Goal: Information Seeking & Learning: Learn about a topic

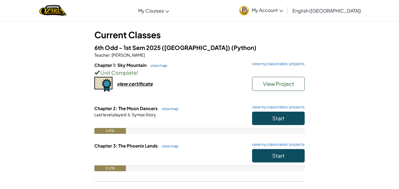
scroll to position [28, 0]
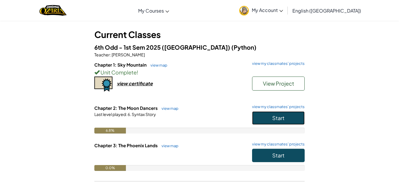
click at [282, 120] on span "Start" at bounding box center [279, 118] width 12 height 7
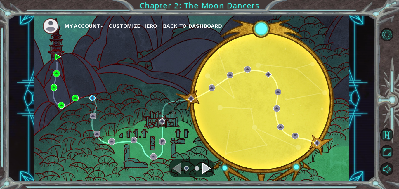
click at [209, 165] on div "Navigate to the next page" at bounding box center [206, 169] width 9 height 12
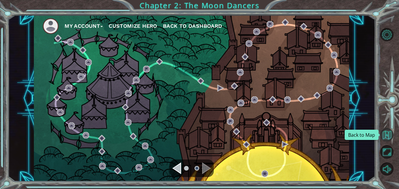
click at [384, 137] on button "Back to Map" at bounding box center [387, 134] width 13 height 13
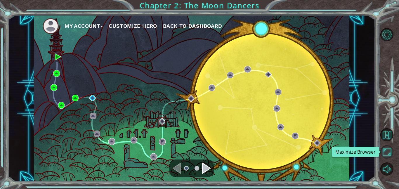
click at [385, 148] on button "Maximize Browser" at bounding box center [387, 151] width 13 height 13
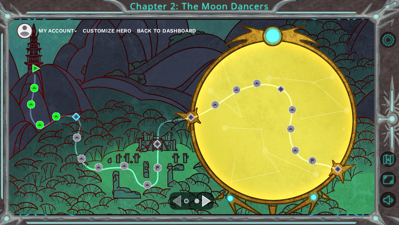
click at [246, 94] on div "My Account Customize Hero Back to Dashboard" at bounding box center [192, 117] width 368 height 194
click at [75, 114] on img at bounding box center [76, 117] width 8 height 8
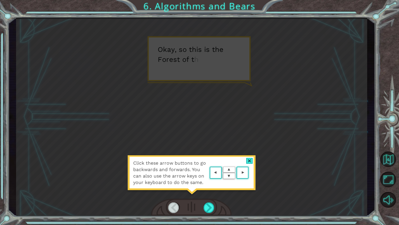
click at [209, 156] on div "Click these arrow buttons to go backwards and forwards. You can also use the ar…" at bounding box center [191, 175] width 129 height 41
click at [208, 189] on div at bounding box center [209, 207] width 11 height 11
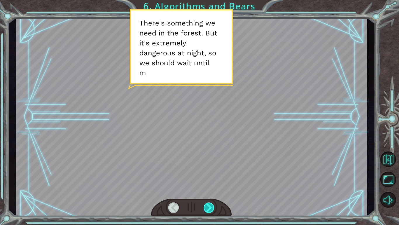
click at [208, 189] on div at bounding box center [209, 207] width 11 height 11
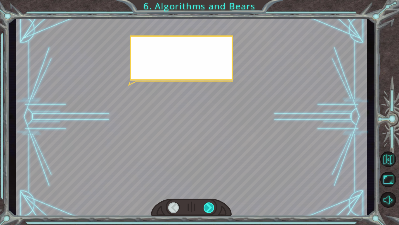
click at [208, 189] on div at bounding box center [209, 207] width 11 height 11
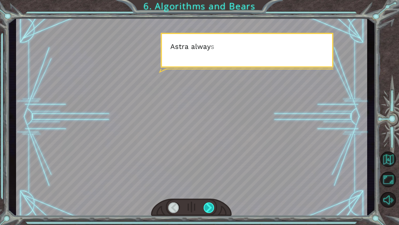
click at [208, 189] on div at bounding box center [209, 207] width 11 height 11
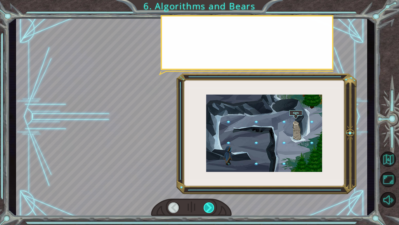
click at [208, 189] on div at bounding box center [209, 207] width 11 height 11
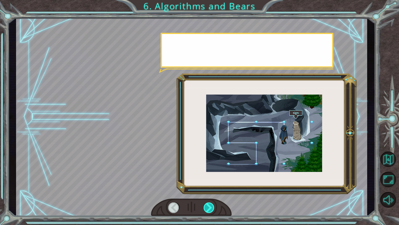
click at [208, 189] on div at bounding box center [209, 207] width 11 height 11
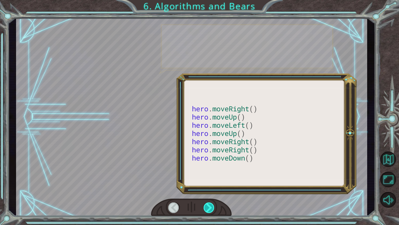
click at [208, 189] on div at bounding box center [209, 207] width 11 height 11
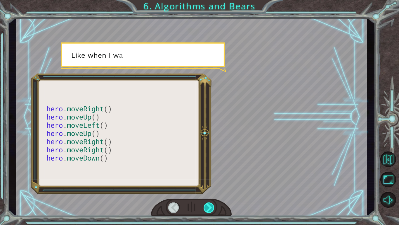
click at [208, 189] on div at bounding box center [209, 207] width 11 height 11
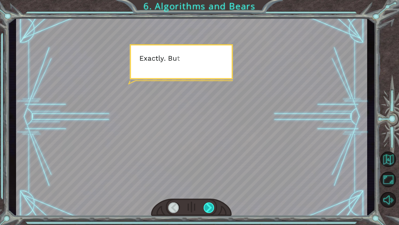
click at [208, 189] on div at bounding box center [209, 207] width 11 height 11
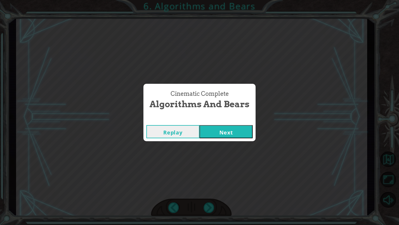
click at [249, 130] on button "Next" at bounding box center [226, 131] width 53 height 13
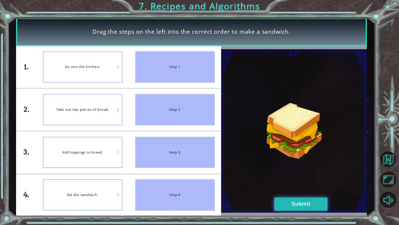
click at [282, 189] on button "Submit" at bounding box center [301, 203] width 53 height 13
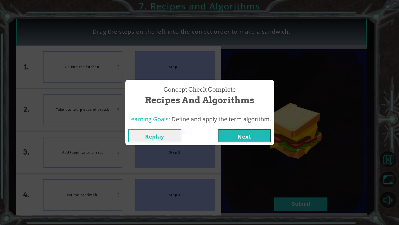
click at [249, 134] on button "Next" at bounding box center [244, 135] width 53 height 13
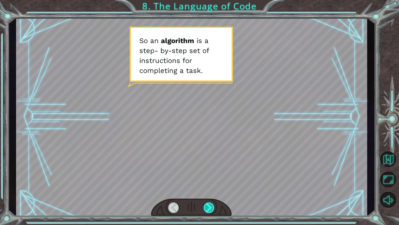
click at [213, 189] on div at bounding box center [209, 207] width 11 height 11
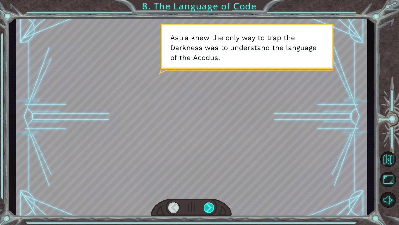
click at [211, 189] on div at bounding box center [209, 207] width 11 height 11
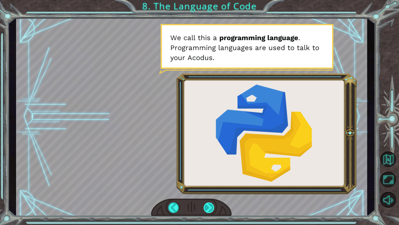
click at [211, 189] on div at bounding box center [209, 207] width 11 height 11
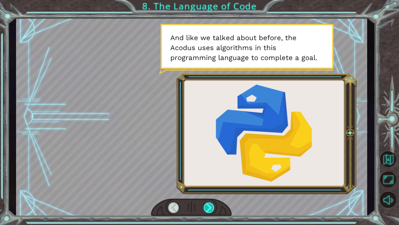
click at [211, 189] on div at bounding box center [209, 207] width 11 height 11
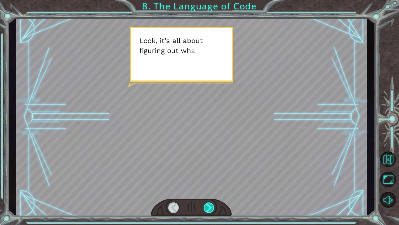
click at [211, 189] on div at bounding box center [209, 207] width 11 height 11
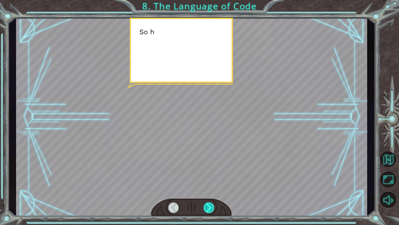
click at [211, 189] on div at bounding box center [209, 207] width 11 height 11
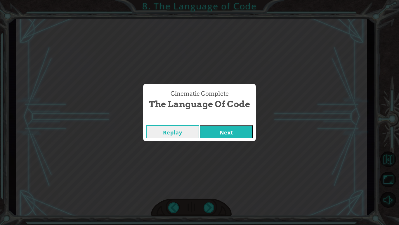
click at [226, 124] on div "Replay Next" at bounding box center [199, 131] width 113 height 19
click at [226, 127] on button "Next" at bounding box center [226, 131] width 53 height 13
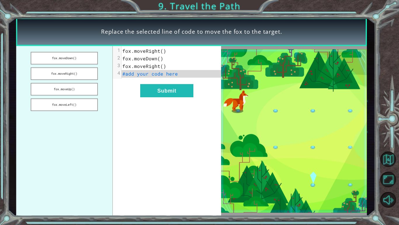
drag, startPoint x: 48, startPoint y: 58, endPoint x: 139, endPoint y: 74, distance: 92.6
click at [139, 74] on div "fox.moveDown() fox.moveRight() fox.moveUp() fox.moveLeft() xxxxxxxxxx 4 1 fox.m…" at bounding box center [118, 131] width 205 height 170
click at [77, 57] on button "fox.moveDown()" at bounding box center [64, 58] width 67 height 13
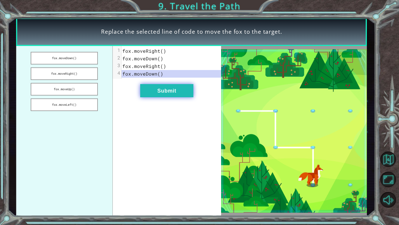
click at [170, 92] on button "Submit" at bounding box center [166, 90] width 53 height 13
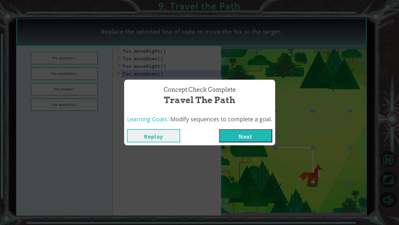
click at [241, 135] on button "Next" at bounding box center [245, 135] width 53 height 13
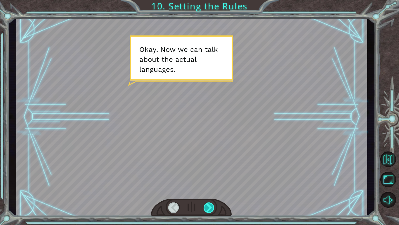
click at [207, 189] on div at bounding box center [209, 207] width 11 height 11
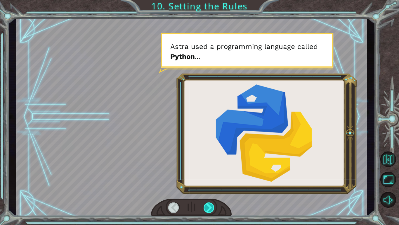
click at [207, 189] on div at bounding box center [209, 207] width 11 height 11
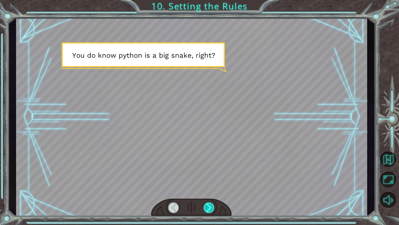
click at [207, 189] on div at bounding box center [209, 207] width 11 height 11
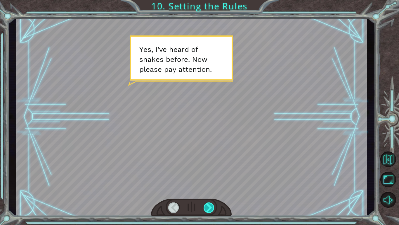
click at [207, 189] on div at bounding box center [209, 207] width 11 height 11
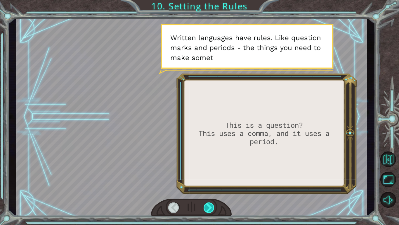
click at [207, 189] on div at bounding box center [209, 207] width 11 height 11
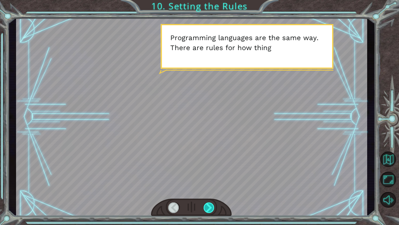
click at [207, 189] on div at bounding box center [209, 207] width 11 height 11
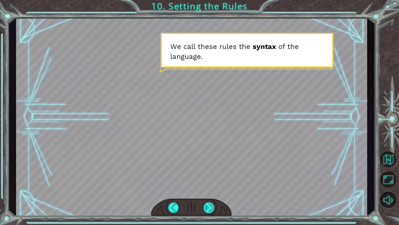
click at [207, 189] on div at bounding box center [209, 207] width 11 height 11
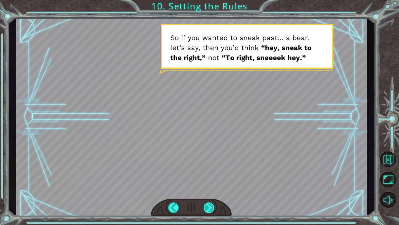
click at [207, 189] on div at bounding box center [209, 207] width 11 height 11
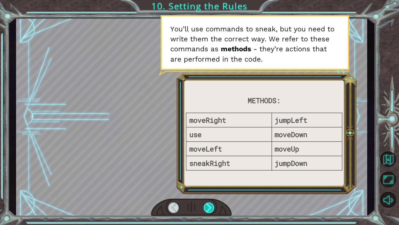
click at [206, 189] on div at bounding box center [209, 207] width 11 height 11
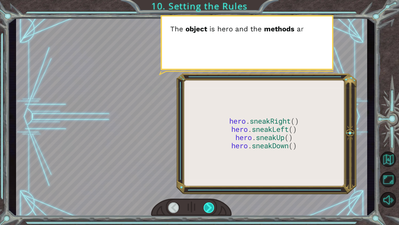
click at [206, 189] on div at bounding box center [209, 207] width 11 height 11
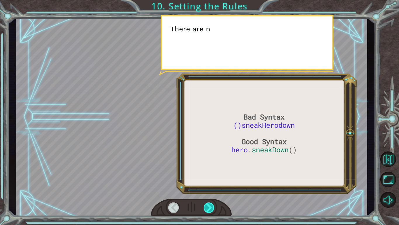
click at [206, 189] on div at bounding box center [209, 207] width 11 height 11
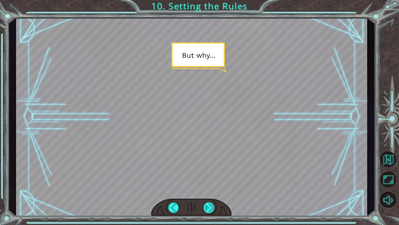
click at [206, 189] on div at bounding box center [209, 207] width 11 height 11
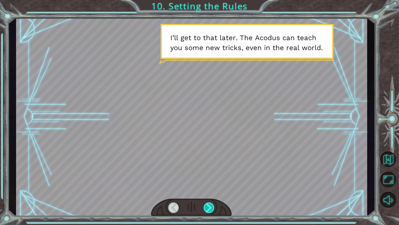
click at [206, 189] on div at bounding box center [209, 207] width 11 height 11
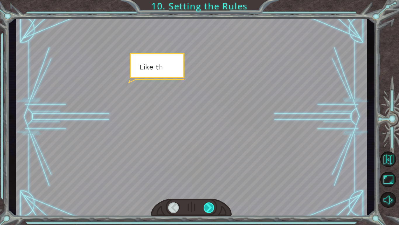
click at [206, 189] on div at bounding box center [209, 207] width 11 height 11
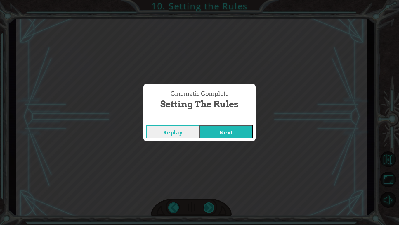
click at [206, 189] on div "Cinematic Complete Setting the Rules Replay Next" at bounding box center [199, 112] width 399 height 225
click at [224, 130] on button "Next" at bounding box center [226, 131] width 53 height 13
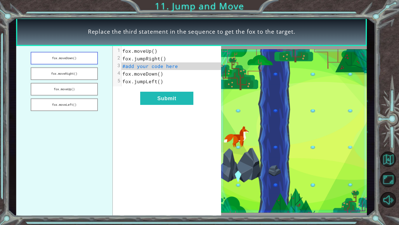
click at [74, 57] on button "fox.moveDown()" at bounding box center [64, 58] width 67 height 13
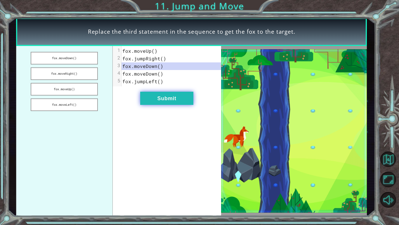
click at [181, 94] on button "Submit" at bounding box center [166, 98] width 53 height 13
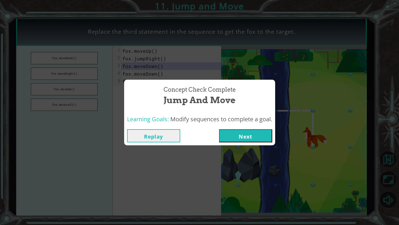
click at [238, 132] on button "Next" at bounding box center [245, 135] width 53 height 13
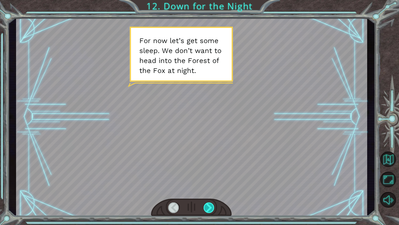
click at [213, 189] on div at bounding box center [209, 207] width 11 height 11
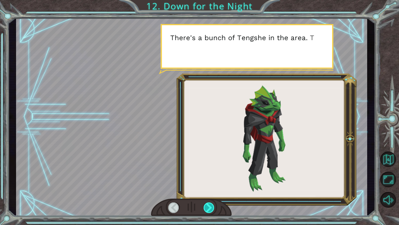
click at [213, 189] on div at bounding box center [209, 207] width 11 height 11
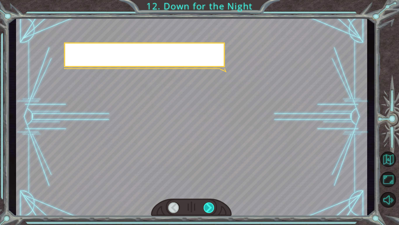
click at [213, 189] on div at bounding box center [209, 207] width 11 height 11
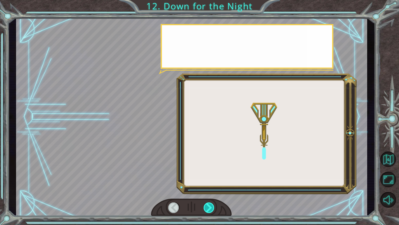
click at [213, 189] on div at bounding box center [209, 207] width 11 height 11
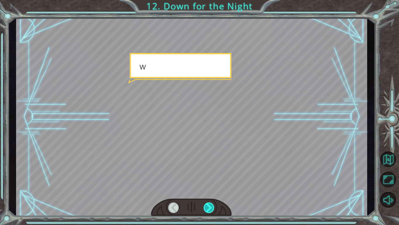
click at [213, 189] on div at bounding box center [209, 207] width 11 height 11
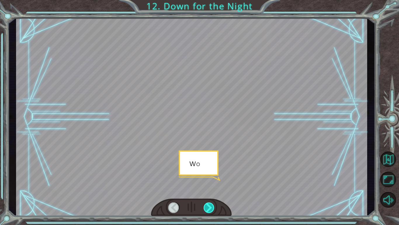
click at [213, 189] on div at bounding box center [209, 207] width 11 height 11
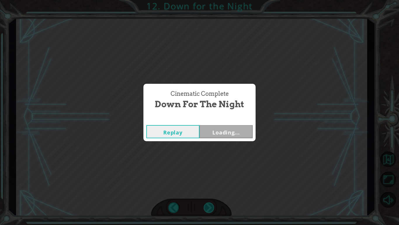
click at [213, 189] on div "Cinematic Complete Down for the Night Replay Loading..." at bounding box center [199, 112] width 399 height 225
click at [219, 132] on button "Next" at bounding box center [226, 131] width 53 height 13
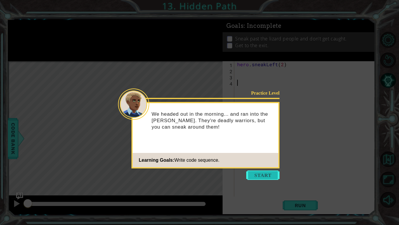
click at [261, 177] on button "Start" at bounding box center [262, 174] width 33 height 9
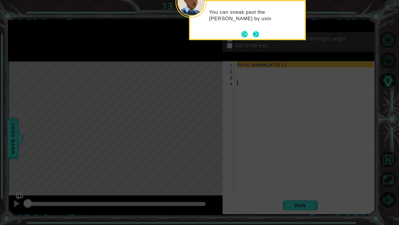
click at [255, 31] on button "Next" at bounding box center [256, 34] width 6 height 6
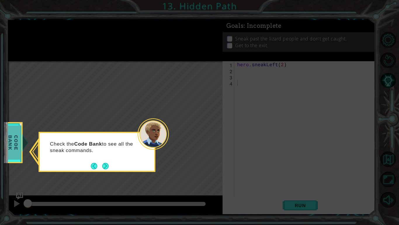
click at [18, 132] on span "Code Bank" at bounding box center [13, 142] width 15 height 34
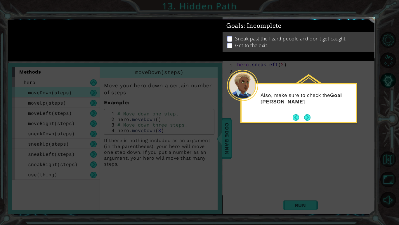
click at [231, 142] on icon at bounding box center [199, 112] width 399 height 225
click at [314, 114] on div "Also, make sure to check the Goal List to see what your goals are." at bounding box center [299, 102] width 115 height 30
click at [309, 115] on button "Next" at bounding box center [307, 117] width 7 height 7
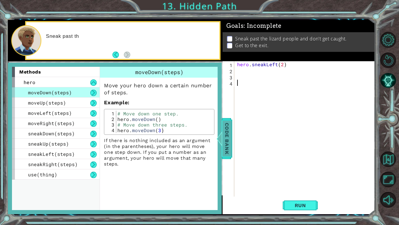
click at [220, 145] on div at bounding box center [219, 139] width 7 height 18
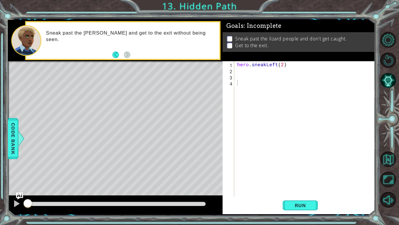
click at [297, 189] on div "1 2 3 4 hero . sneakLeft ( 2 ) הההההההההההההההההההההההההההההההההההההההההההההההה…" at bounding box center [299, 137] width 153 height 153
click at [294, 189] on span "Run" at bounding box center [300, 205] width 23 height 6
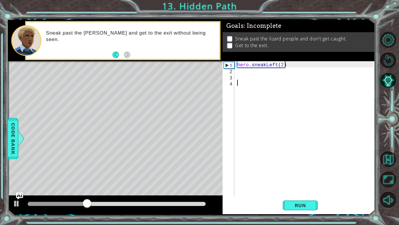
click at [246, 70] on div "hero . sneakLeft ( 2 )" at bounding box center [306, 134] width 141 height 147
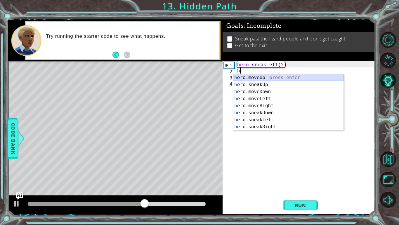
click at [252, 79] on div "h ero.moveUp press enter h ero.sneakUp press enter h ero.moveDown press enter h…" at bounding box center [288, 109] width 111 height 70
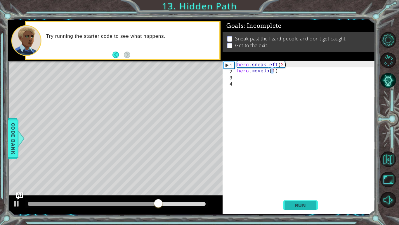
click at [301, 189] on span "Run" at bounding box center [300, 205] width 23 height 6
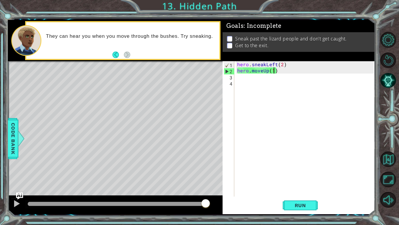
click at [297, 70] on div "hero . sneakLeft ( 2 ) hero . moveUp ( 1 )" at bounding box center [306, 134] width 141 height 147
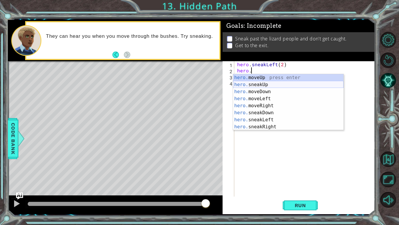
click at [272, 83] on div "hero. moveUp press enter hero. sneakUp press enter hero. moveDown press enter h…" at bounding box center [288, 109] width 111 height 70
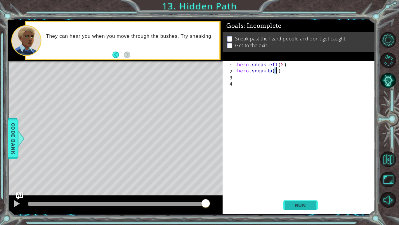
click at [296, 189] on span "Run" at bounding box center [300, 205] width 23 height 6
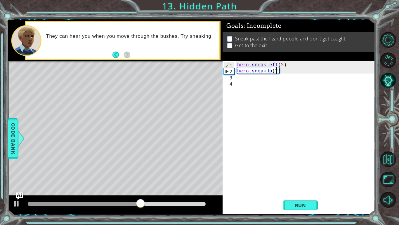
scroll to position [0, 2]
type textarea "hero.sneakUp(2)"
click at [311, 189] on span "Run" at bounding box center [300, 205] width 23 height 6
click at [254, 81] on div "hero . sneakLeft ( 2 ) hero . sneakUp ( 2 )" at bounding box center [306, 134] width 141 height 147
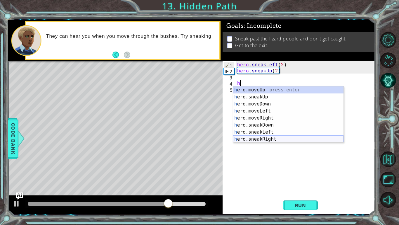
click at [272, 138] on div "h ero.moveUp press enter h ero.sneakUp press enter h ero.moveDown press enter h…" at bounding box center [288, 121] width 111 height 70
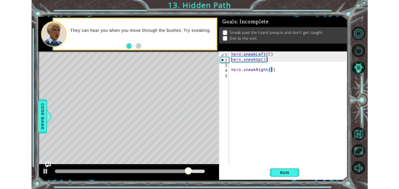
scroll to position [0, 3]
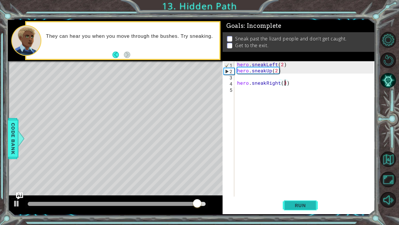
type textarea "hero.sneakRight(3)"
click at [305, 189] on button "Run" at bounding box center [300, 204] width 35 height 15
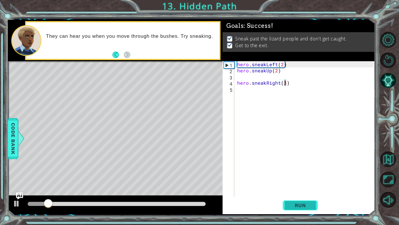
click at [305, 189] on button "Run" at bounding box center [300, 204] width 35 height 15
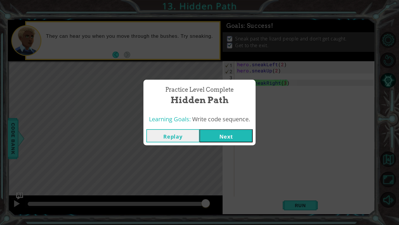
click at [215, 135] on button "Next" at bounding box center [226, 135] width 53 height 13
